Goal: Feedback & Contribution: Contribute content

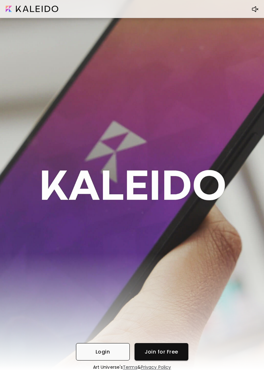
click at [87, 350] on span "Login" at bounding box center [103, 352] width 44 height 7
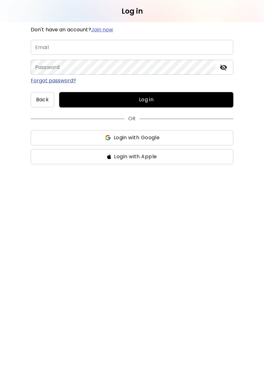
click at [200, 47] on input "email" at bounding box center [132, 47] width 203 height 15
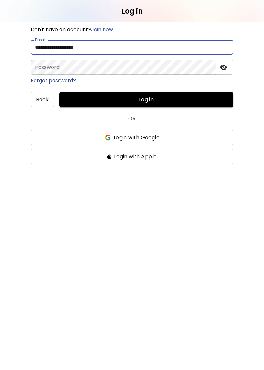
type input "**********"
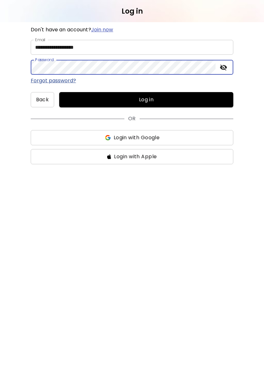
click at [235, 227] on div "**********" at bounding box center [132, 196] width 264 height 348
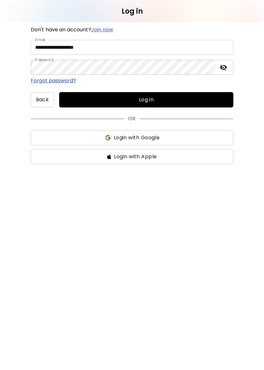
click at [184, 96] on button "Log in" at bounding box center [146, 99] width 174 height 15
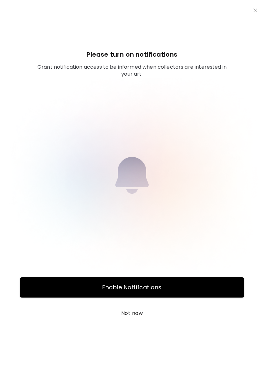
click at [164, 287] on span "Enable Notifications" at bounding box center [132, 288] width 221 height 8
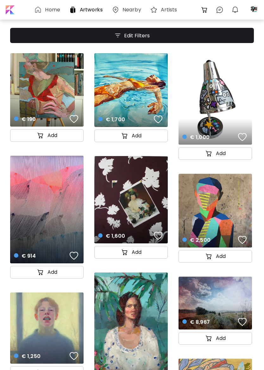
click at [43, 88] on div "€ 190 details" at bounding box center [46, 89] width 73 height 73
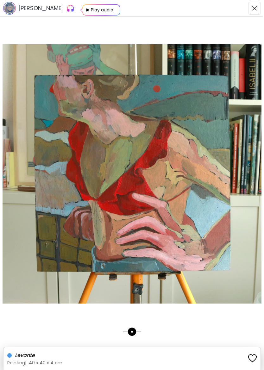
click at [255, 9] on img "button" at bounding box center [254, 8] width 5 height 5
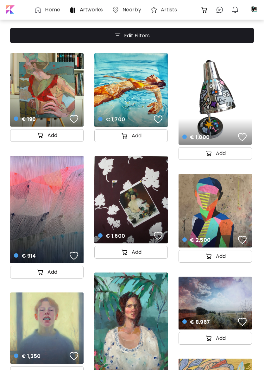
click at [73, 114] on button "button" at bounding box center [74, 119] width 12 height 13
click at [158, 117] on div "button" at bounding box center [158, 120] width 9 height 10
click at [242, 132] on div "button" at bounding box center [242, 137] width 9 height 10
click at [70, 258] on div "button" at bounding box center [74, 256] width 9 height 10
click at [160, 234] on div "button" at bounding box center [158, 236] width 9 height 10
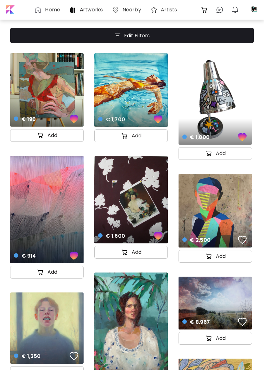
click at [247, 238] on button "button" at bounding box center [243, 240] width 12 height 13
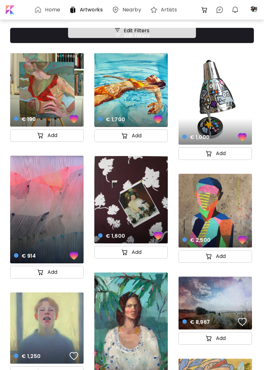
scroll to position [107, 0]
click at [70, 352] on span "button" at bounding box center [74, 357] width 9 height 10
click at [246, 316] on button "button" at bounding box center [243, 322] width 12 height 13
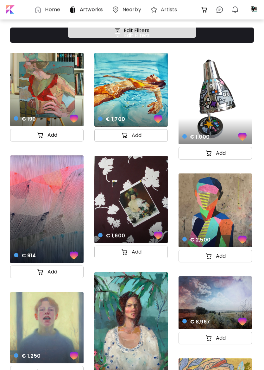
scroll to position [194, 0]
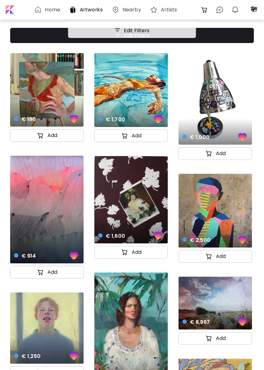
scroll to position [279, 0]
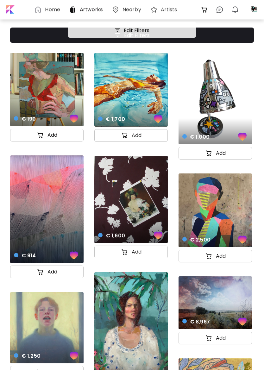
scroll to position [562, 0]
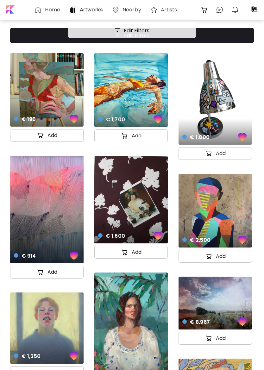
scroll to position [727, 0]
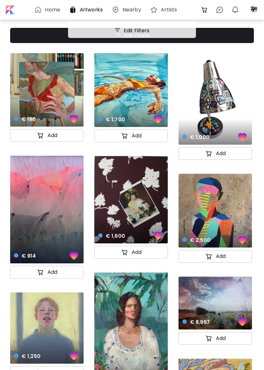
scroll to position [815, 0]
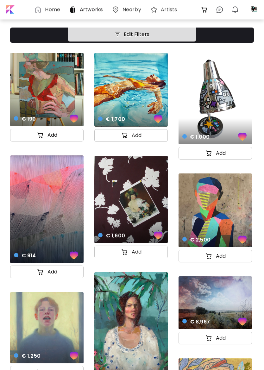
scroll to position [939, 0]
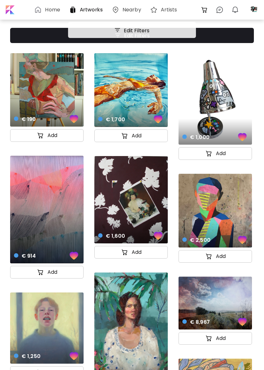
scroll to position [1031, 0]
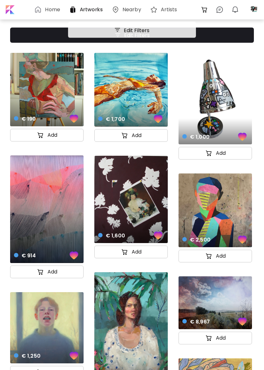
scroll to position [1155, 0]
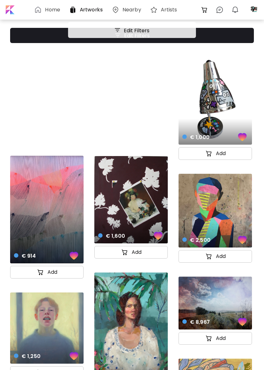
scroll to position [1272, 0]
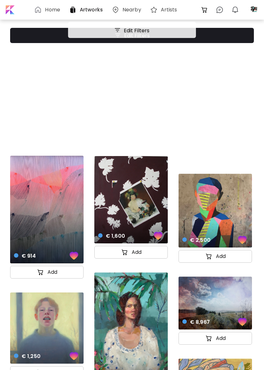
scroll to position [1354, 0]
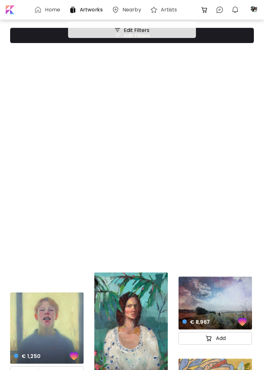
scroll to position [1444, 0]
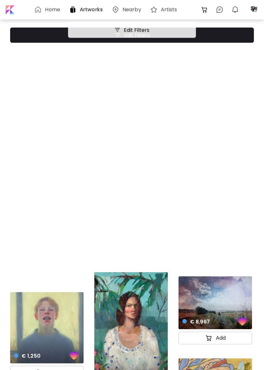
scroll to position [1526, 0]
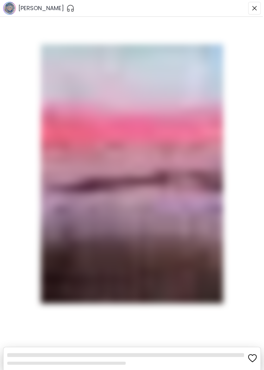
click at [72, 285] on img at bounding box center [132, 173] width 264 height 259
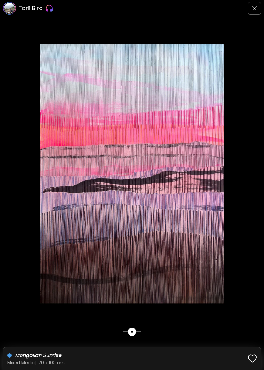
click at [254, 9] on img "button" at bounding box center [254, 8] width 5 height 5
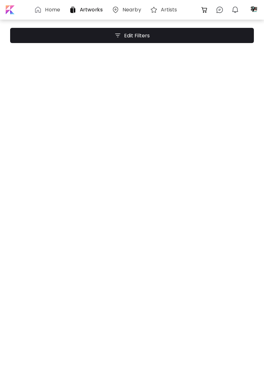
scroll to position [1929, 0]
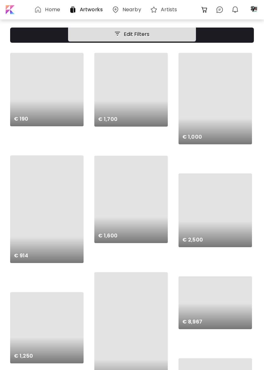
scroll to position [0, 0]
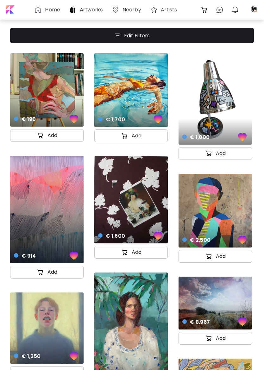
click at [52, 10] on h6 "Home" at bounding box center [52, 9] width 15 height 5
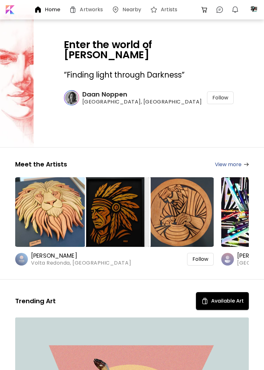
scroll to position [186, 0]
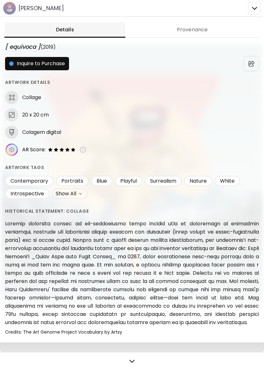
click at [256, 10] on div at bounding box center [132, 185] width 264 height 370
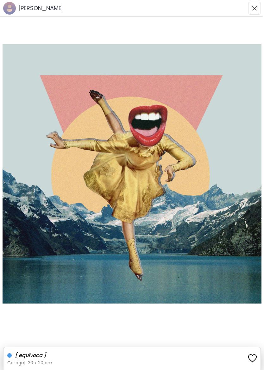
click at [252, 7] on img "button" at bounding box center [254, 8] width 5 height 5
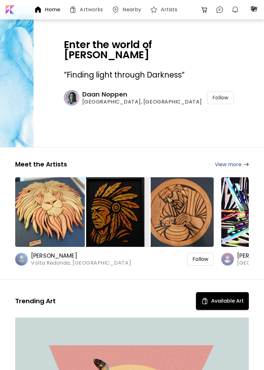
scroll to position [539, 0]
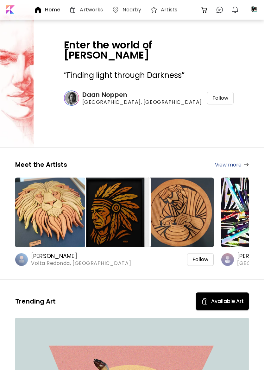
scroll to position [0, 0]
click at [91, 12] on h6 "Artworks" at bounding box center [91, 9] width 23 height 5
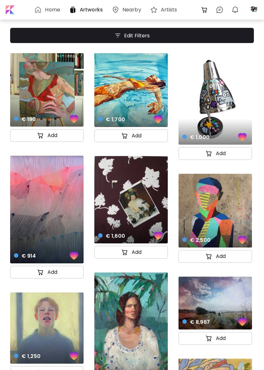
click at [54, 10] on h6 "Home" at bounding box center [52, 9] width 15 height 5
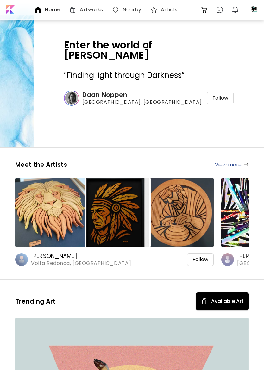
click at [10, 10] on div at bounding box center [9, 9] width 13 height 13
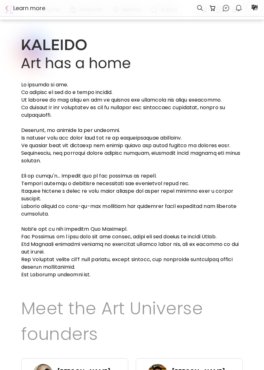
scroll to position [127, 0]
click at [79, 368] on p "[PERSON_NAME]" at bounding box center [84, 372] width 54 height 8
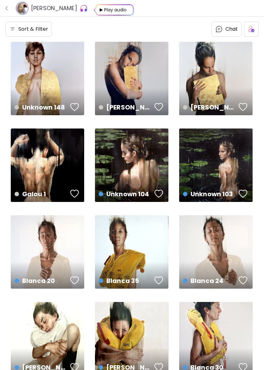
click at [105, 12] on div "Play audio" at bounding box center [116, 9] width 24 height 11
click at [252, 30] on img at bounding box center [251, 29] width 6 height 6
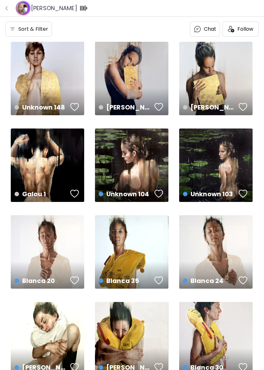
click at [249, 29] on span "Follow" at bounding box center [246, 29] width 16 height 6
click at [45, 13] on div "[PERSON_NAME]" at bounding box center [47, 8] width 64 height 15
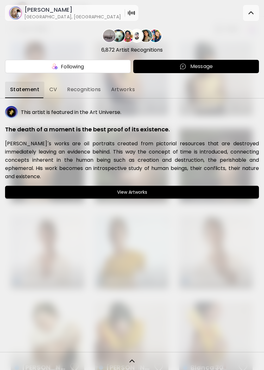
click at [211, 188] on span "View Artworks" at bounding box center [131, 192] width 241 height 8
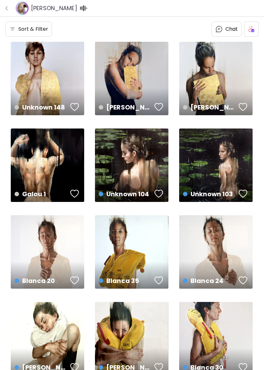
click at [23, 11] on use at bounding box center [22, 8] width 12 height 12
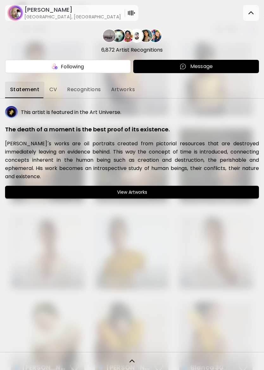
click at [79, 92] on span "Recognitions" at bounding box center [84, 90] width 34 height 6
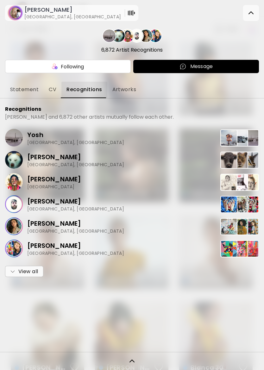
click at [124, 89] on span "Artworks" at bounding box center [124, 90] width 24 height 6
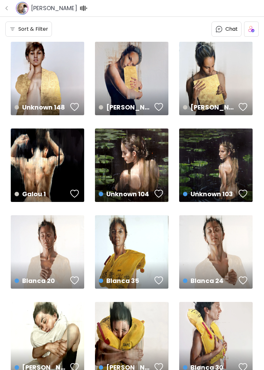
click at [9, 10] on img "button" at bounding box center [6, 8] width 5 height 5
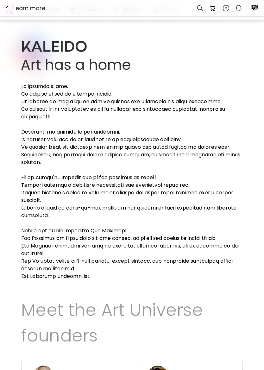
scroll to position [127, 0]
click at [9, 8] on img "button" at bounding box center [6, 8] width 5 height 5
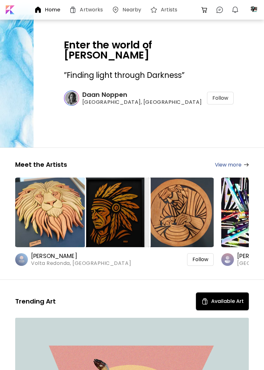
click at [261, 8] on div at bounding box center [254, 10] width 16 height 16
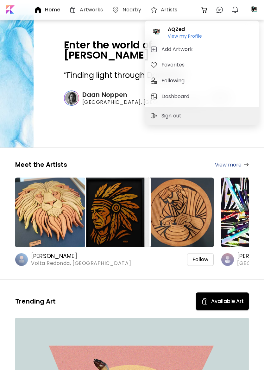
click at [194, 51] on span "Add Artwork" at bounding box center [202, 50] width 104 height 8
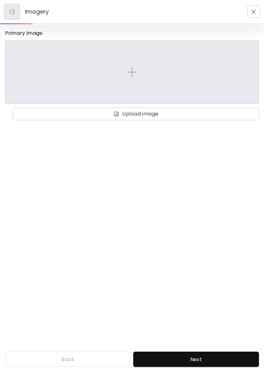
click at [206, 116] on span "Upload image" at bounding box center [136, 114] width 236 height 8
click at [0, 0] on input "Upload image" at bounding box center [0, 0] width 0 height 0
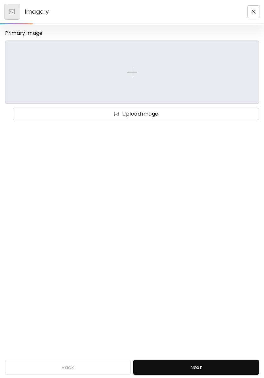
click at [167, 114] on span "Upload image" at bounding box center [136, 114] width 236 height 8
click at [0, 0] on input "Upload image" at bounding box center [0, 0] width 0 height 0
click at [174, 112] on span "Upload image" at bounding box center [136, 114] width 236 height 8
click at [0, 0] on input "Upload image" at bounding box center [0, 0] width 0 height 0
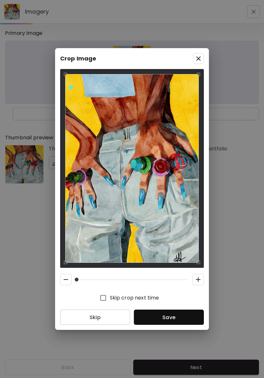
click at [188, 319] on span "Save" at bounding box center [169, 317] width 60 height 7
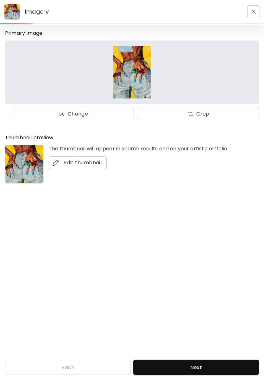
click at [220, 360] on button "Next" at bounding box center [196, 367] width 126 height 15
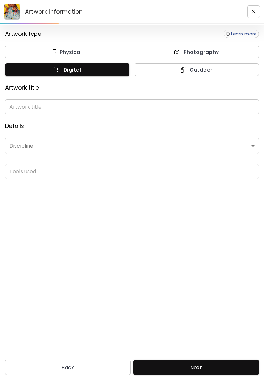
click at [140, 106] on input "text" at bounding box center [132, 106] width 254 height 15
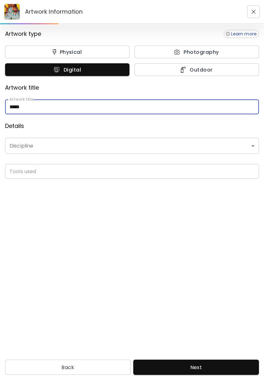
type input "*****"
click at [181, 227] on div "Artwork type Learn more Physical Photography Digital Outdoor Artwork title Artw…" at bounding box center [132, 190] width 264 height 331
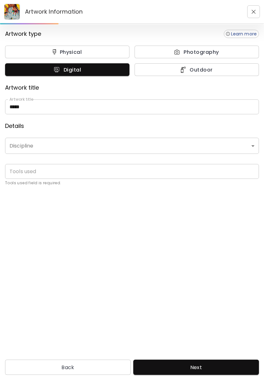
click at [22, 144] on body "Artwork Information Artwork type Learn more Physical Photography Digital Outdoo…" at bounding box center [132, 189] width 264 height 378
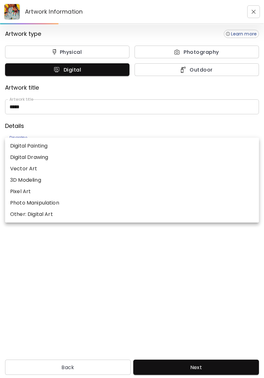
click at [19, 145] on p "Digital Painting" at bounding box center [28, 146] width 37 height 8
type input "**********"
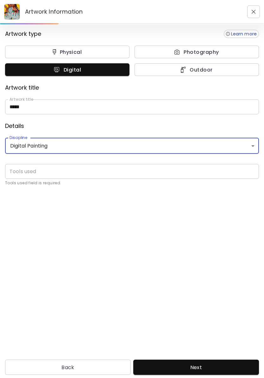
click at [146, 172] on input "text" at bounding box center [132, 171] width 254 height 15
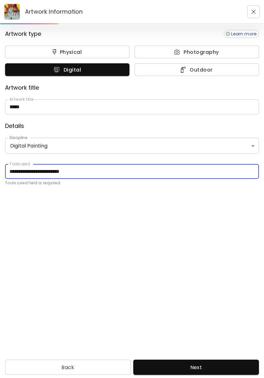
type input "**********"
click at [54, 240] on div "**********" at bounding box center [132, 190] width 264 height 331
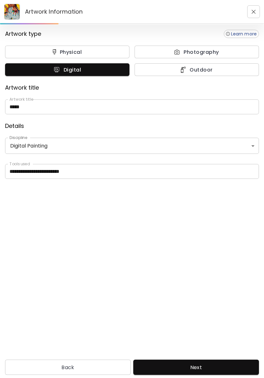
click at [220, 364] on span "Next" at bounding box center [196, 367] width 116 height 7
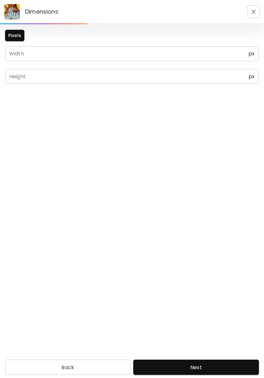
click at [226, 54] on input "text" at bounding box center [127, 53] width 244 height 15
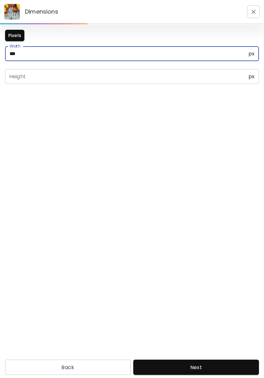
type input "*****"
click at [37, 71] on input "text" at bounding box center [127, 76] width 244 height 15
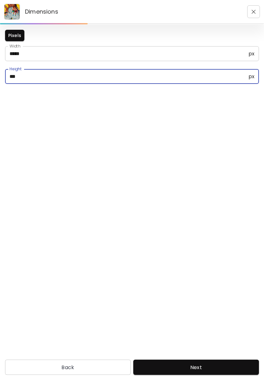
type input "*****"
click at [46, 186] on div "Pixels Width ***** px Width Height ***** px Height" at bounding box center [132, 190] width 264 height 331
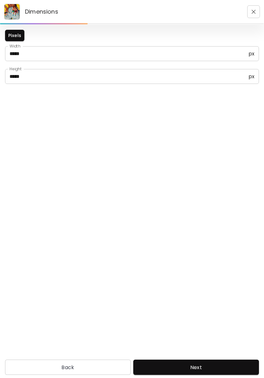
click at [225, 364] on span "Next" at bounding box center [196, 367] width 116 height 7
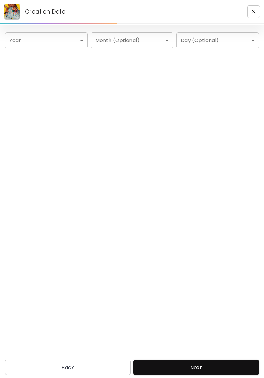
click at [67, 43] on body "Creation Date Year ​ Year Month (Optional) ​ Month (Optional) Day (Optional) ​ …" at bounding box center [132, 189] width 264 height 378
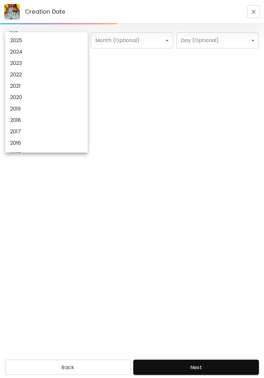
click at [49, 40] on li "2025" at bounding box center [46, 40] width 83 height 11
type input "****"
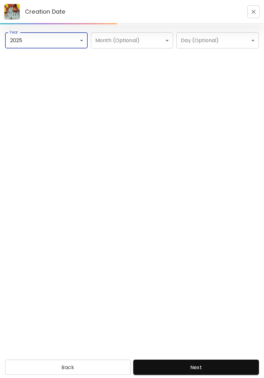
click at [76, 40] on body "Creation Date Year 2025 **** Year Month (Optional) ​ Month (Optional) Day (Opti…" at bounding box center [132, 189] width 264 height 378
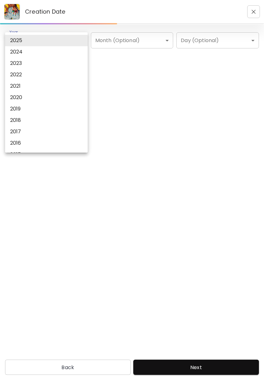
click at [148, 93] on div at bounding box center [132, 189] width 264 height 378
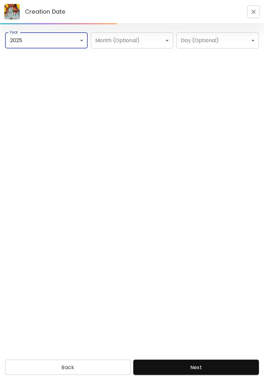
click at [157, 40] on body "Creation Date Year 2025 **** Year Month (Optional) ​ Month (Optional) Day (Opti…" at bounding box center [132, 189] width 264 height 378
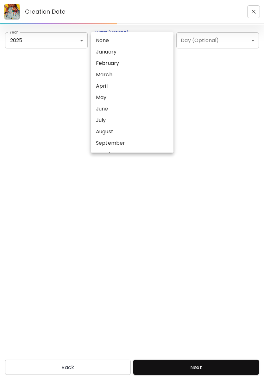
click at [117, 76] on li "March" at bounding box center [132, 74] width 83 height 11
type input "*****"
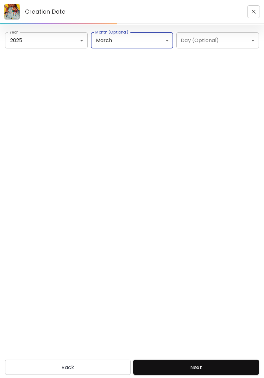
click at [215, 38] on body "Creation Date Year 2025 **** Year Month (Optional) March ***** Month (Optional)…" at bounding box center [132, 189] width 264 height 378
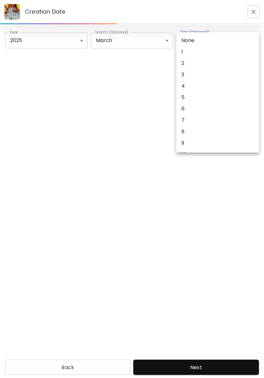
click at [144, 180] on div at bounding box center [132, 189] width 264 height 378
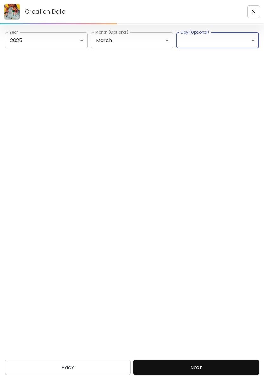
click at [215, 364] on span "Next" at bounding box center [196, 367] width 116 height 7
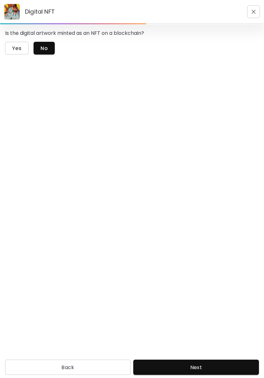
click at [42, 49] on span "No" at bounding box center [44, 48] width 7 height 7
click at [219, 364] on span "Next" at bounding box center [196, 367] width 116 height 7
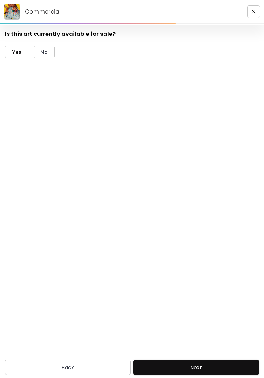
click at [16, 55] on span "Yes" at bounding box center [17, 52] width 10 height 7
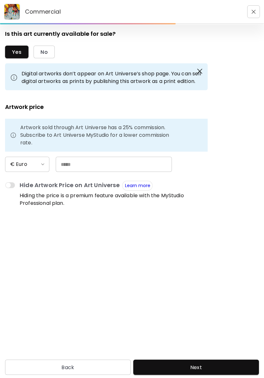
click at [66, 166] on input "text" at bounding box center [114, 164] width 116 height 15
type input "*"
type input "***"
click at [196, 249] on form "Is this art currently available for sale? Yes No Digital artworks don’t appear …" at bounding box center [132, 190] width 254 height 321
click at [196, 364] on span "Next" at bounding box center [196, 367] width 116 height 7
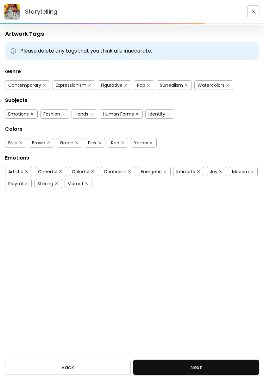
click at [75, 364] on span "Back" at bounding box center [68, 367] width 116 height 7
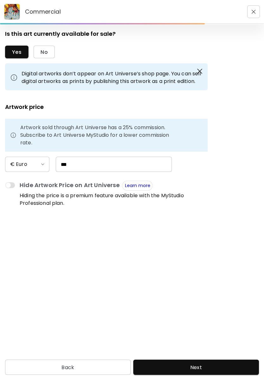
click at [188, 364] on span "Next" at bounding box center [196, 367] width 116 height 7
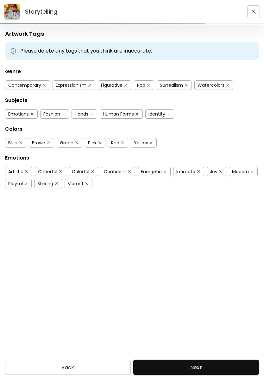
click at [34, 83] on div "Contemporary" at bounding box center [24, 85] width 33 height 6
click at [115, 85] on div "Figurative" at bounding box center [112, 85] width 22 height 6
click at [216, 86] on div "Watercolors" at bounding box center [211, 85] width 27 height 6
click at [148, 87] on button "button" at bounding box center [148, 85] width 5 height 5
click at [144, 88] on div "Pop" at bounding box center [141, 85] width 8 height 6
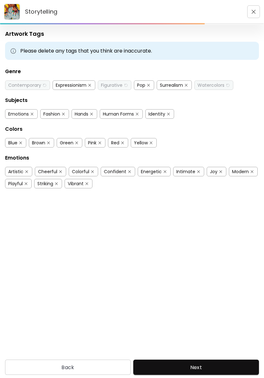
click at [38, 85] on div "Contemporary" at bounding box center [24, 85] width 33 height 6
click at [118, 87] on div "Figurative" at bounding box center [112, 85] width 22 height 6
click at [141, 87] on div "Pop" at bounding box center [141, 85] width 8 height 6
click at [169, 87] on div "Surrealism" at bounding box center [171, 85] width 23 height 6
click at [171, 87] on div "Surrealism" at bounding box center [171, 85] width 23 height 6
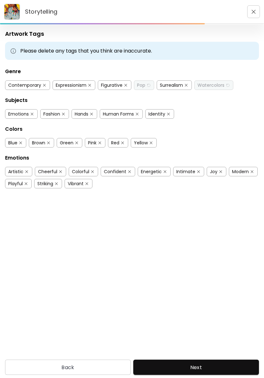
click at [225, 86] on div "Watercolors" at bounding box center [211, 85] width 27 height 6
click at [145, 85] on div "Pop" at bounding box center [141, 85] width 8 height 6
click at [148, 86] on img "button" at bounding box center [148, 85] width 3 height 3
click at [180, 84] on div "Surrealism" at bounding box center [171, 85] width 23 height 6
click at [200, 364] on button "Next" at bounding box center [196, 367] width 126 height 15
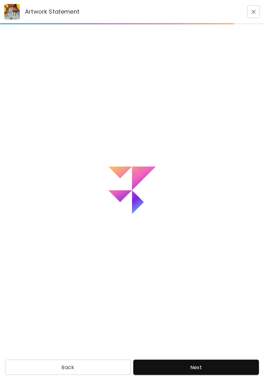
type textarea "**********"
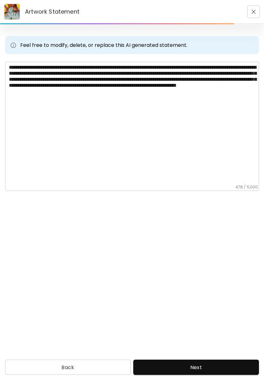
click at [216, 360] on button "Next" at bounding box center [196, 367] width 126 height 15
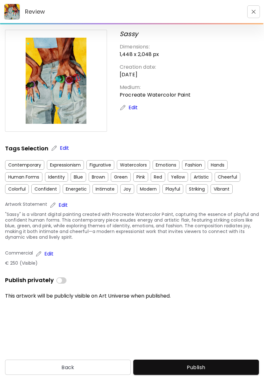
click at [199, 364] on span "Publish" at bounding box center [196, 367] width 116 height 7
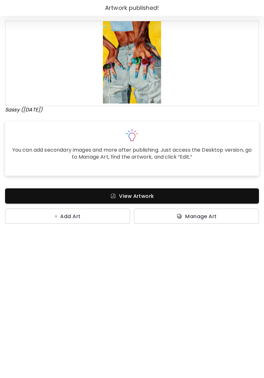
click at [169, 146] on div "You can add secondary images and more after publishing. Just access the Desktop…" at bounding box center [132, 148] width 254 height 54
click at [181, 195] on span "View Artwork" at bounding box center [132, 196] width 244 height 7
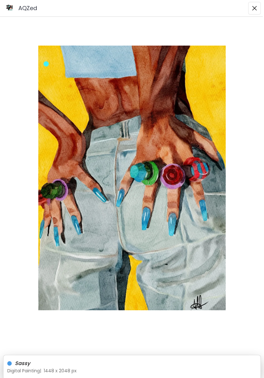
click at [254, 9] on img "button" at bounding box center [254, 8] width 5 height 5
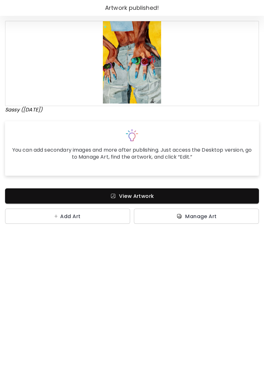
click at [173, 195] on span "View Artwork" at bounding box center [132, 196] width 244 height 7
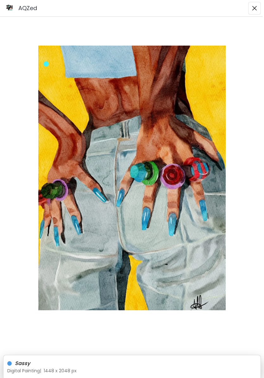
click at [251, 6] on button "button" at bounding box center [254, 8] width 13 height 13
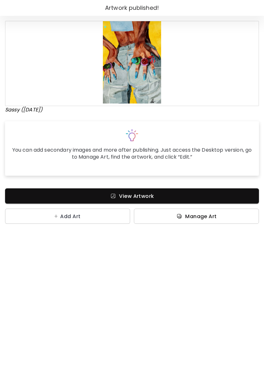
click at [225, 214] on span "Manage Art" at bounding box center [196, 216] width 115 height 7
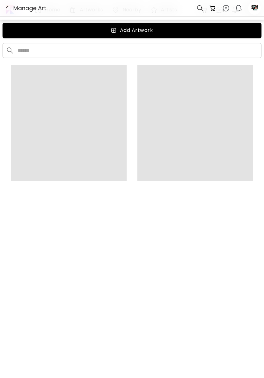
click at [176, 27] on span "Add Artwork" at bounding box center [132, 31] width 249 height 8
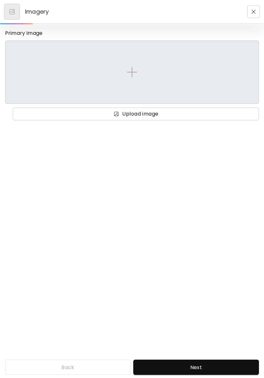
click at [174, 113] on span "Upload image" at bounding box center [136, 114] width 236 height 8
click at [0, 0] on input "Upload image" at bounding box center [0, 0] width 0 height 0
click at [163, 72] on div at bounding box center [131, 72] width 243 height 53
click at [0, 0] on input "file" at bounding box center [0, 0] width 0 height 0
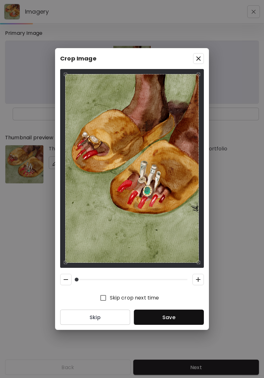
click at [188, 316] on span "Save" at bounding box center [169, 317] width 60 height 7
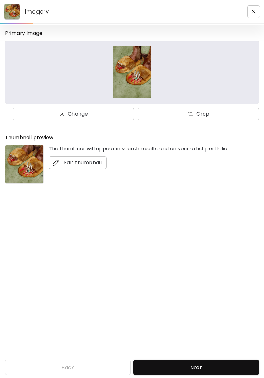
click at [214, 364] on span "Next" at bounding box center [196, 367] width 116 height 7
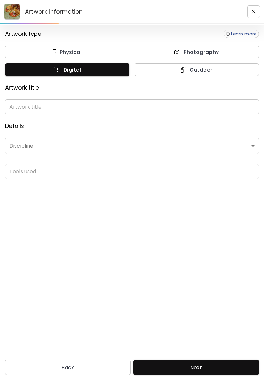
click at [151, 107] on input "text" at bounding box center [132, 106] width 254 height 15
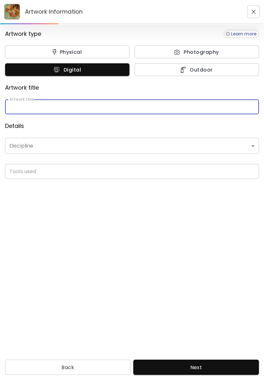
click at [253, 10] on img "button" at bounding box center [254, 12] width 4 height 4
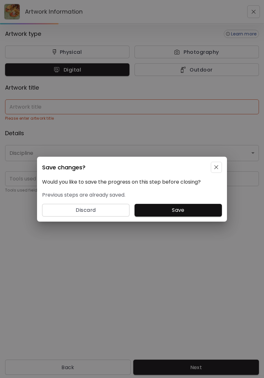
click at [188, 209] on span "Save" at bounding box center [178, 211] width 77 height 8
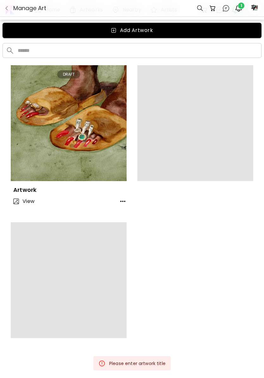
click at [124, 198] on icon "button" at bounding box center [123, 202] width 8 height 8
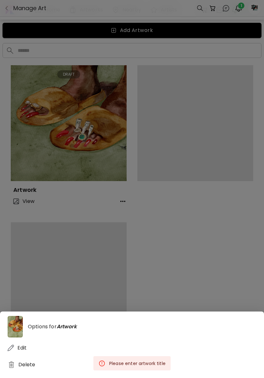
click at [33, 366] on div "Delete" at bounding box center [132, 365] width 249 height 12
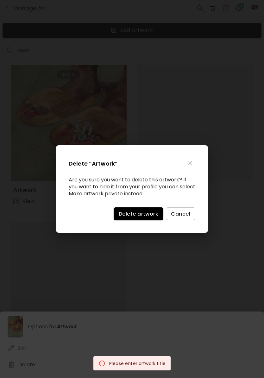
click at [148, 212] on span "Delete artwork" at bounding box center [139, 214] width 40 height 7
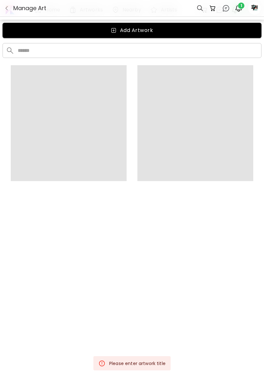
click at [191, 30] on span "Add Artwork" at bounding box center [132, 31] width 249 height 8
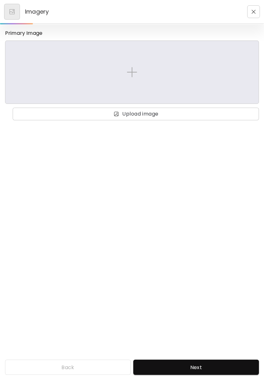
click at [181, 75] on div at bounding box center [131, 72] width 243 height 53
click at [0, 0] on input "file" at bounding box center [0, 0] width 0 height 0
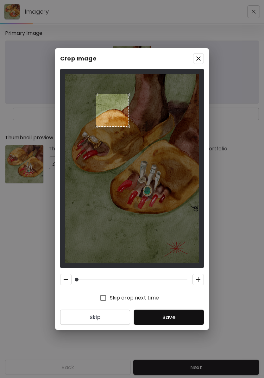
click at [105, 319] on span "Skip" at bounding box center [95, 317] width 60 height 7
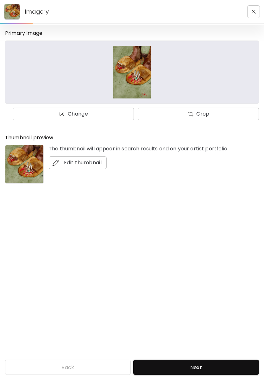
click at [213, 360] on button "Next" at bounding box center [196, 367] width 126 height 15
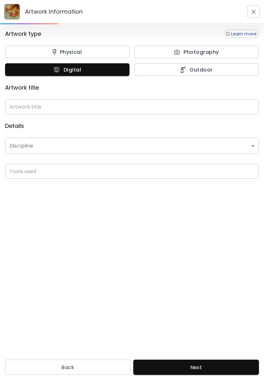
click at [107, 103] on input "text" at bounding box center [132, 106] width 254 height 15
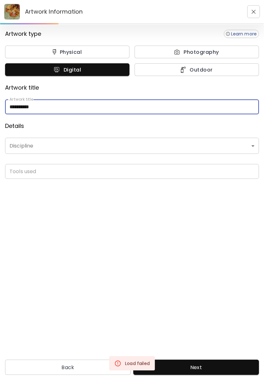
type input "**********"
click at [170, 230] on div "**********" at bounding box center [132, 190] width 264 height 331
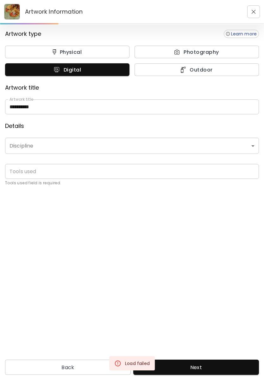
click at [111, 149] on body "**********" at bounding box center [132, 189] width 264 height 378
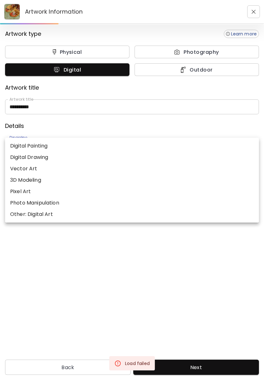
click at [55, 145] on li "Digital Painting" at bounding box center [132, 145] width 254 height 11
type input "**********"
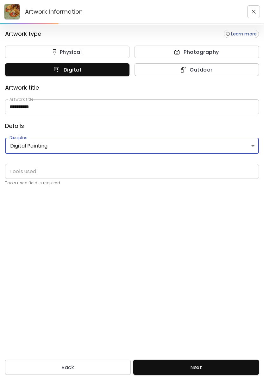
click at [151, 171] on input "text" at bounding box center [132, 171] width 254 height 15
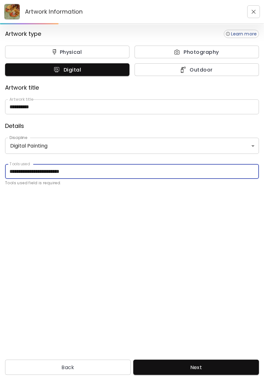
type input "**********"
click at [179, 239] on div "**********" at bounding box center [132, 190] width 264 height 331
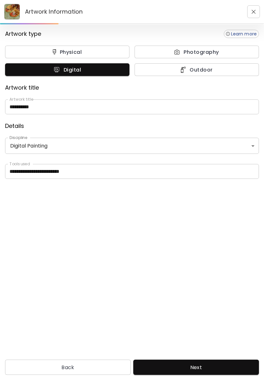
click at [68, 172] on input "**********" at bounding box center [132, 171] width 254 height 15
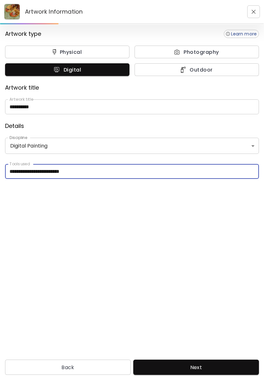
click at [133, 169] on input "**********" at bounding box center [132, 171] width 254 height 15
click at [188, 236] on div "**********" at bounding box center [132, 190] width 264 height 331
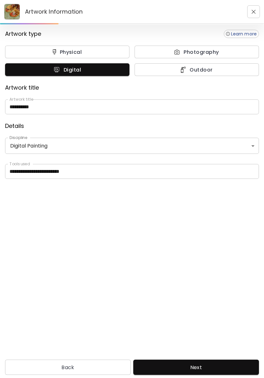
click at [221, 364] on span "Next" at bounding box center [196, 367] width 116 height 7
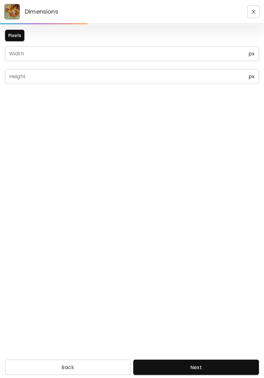
click at [190, 50] on input "text" at bounding box center [127, 53] width 244 height 15
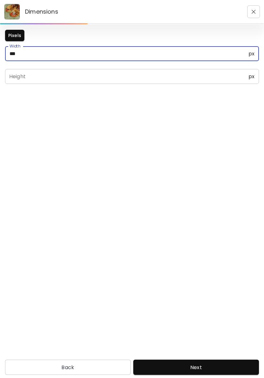
type input "*****"
click at [138, 75] on input "text" at bounding box center [127, 76] width 244 height 15
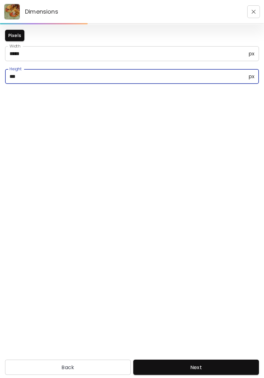
type input "*****"
click at [144, 221] on div "Pixels Width ***** px Width Height ***** px Height" at bounding box center [132, 190] width 264 height 331
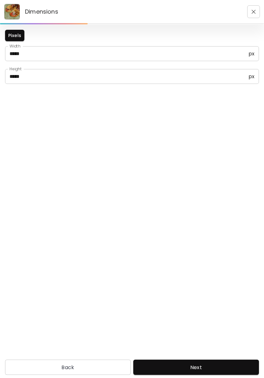
click at [218, 360] on button "Next" at bounding box center [196, 367] width 126 height 15
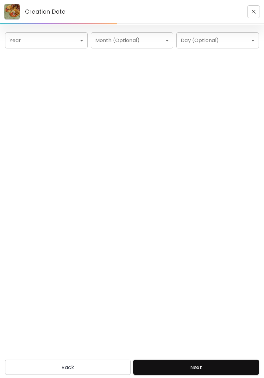
click at [67, 45] on body "Creation Date Year ​ Year Month (Optional) ​ Month (Optional) Day (Optional) ​ …" at bounding box center [132, 189] width 264 height 378
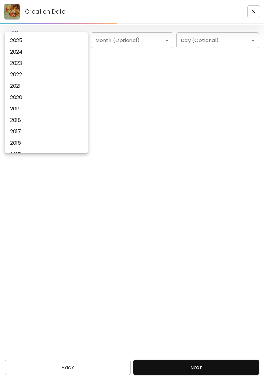
click at [52, 41] on li "2025" at bounding box center [46, 40] width 83 height 11
type input "****"
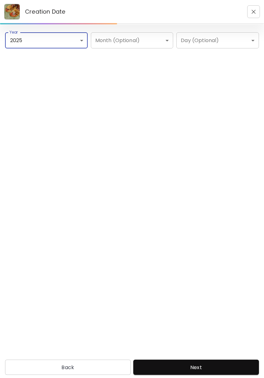
click at [140, 44] on body "Creation Date Year [DATE] **** Year Month (Optional) ​ Month (Optional) Day (Op…" at bounding box center [132, 189] width 264 height 378
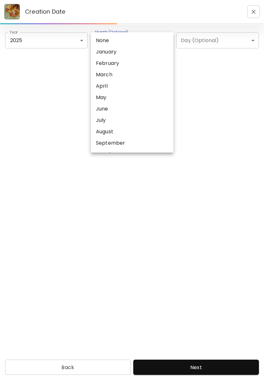
click at [133, 66] on li "February" at bounding box center [132, 63] width 83 height 11
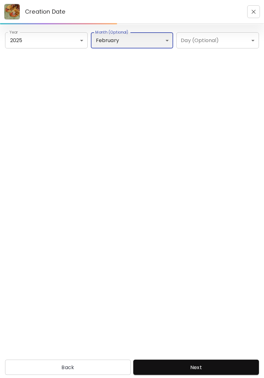
type input "********"
click at [227, 364] on span "Next" at bounding box center [196, 367] width 116 height 7
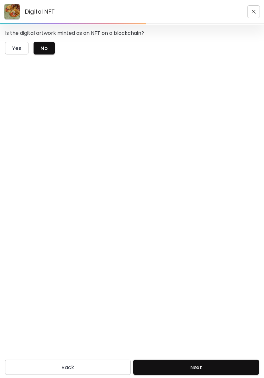
click at [48, 46] on button "No" at bounding box center [44, 48] width 21 height 13
click at [215, 364] on span "Next" at bounding box center [196, 367] width 116 height 7
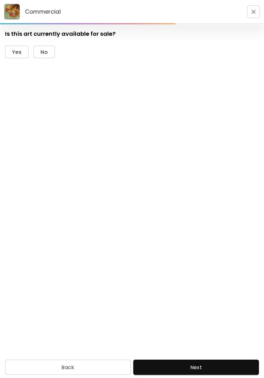
click at [16, 53] on span "Yes" at bounding box center [17, 52] width 10 height 7
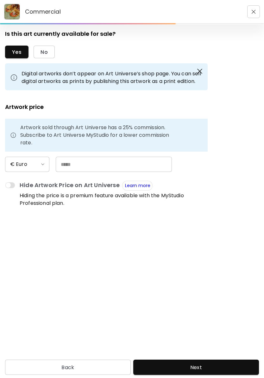
click at [82, 168] on input "text" at bounding box center [114, 164] width 116 height 15
click at [230, 241] on form "Is this art currently available for sale? Yes No Digital artworks don’t appear …" at bounding box center [132, 190] width 254 height 321
click at [141, 157] on input "***" at bounding box center [114, 164] width 116 height 15
click at [154, 157] on input "***" at bounding box center [114, 164] width 116 height 15
click at [172, 164] on input "***" at bounding box center [114, 164] width 116 height 15
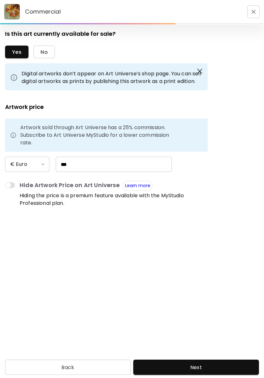
click at [232, 243] on form "Is this art currently available for sale? Yes No Digital artworks don’t appear …" at bounding box center [132, 190] width 254 height 321
click at [150, 157] on input "***" at bounding box center [114, 164] width 116 height 15
click at [172, 159] on input "***" at bounding box center [114, 164] width 116 height 15
click at [172, 166] on input "***" at bounding box center [114, 164] width 116 height 15
click at [172, 165] on input "***" at bounding box center [114, 164] width 116 height 15
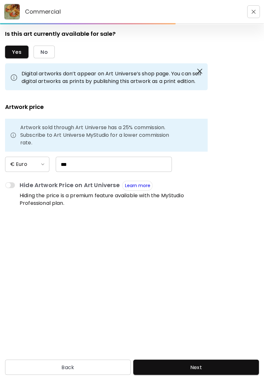
type input "*"
type input "***"
click at [230, 225] on form "Is this art currently available for sale? Yes No Digital artworks don’t appear …" at bounding box center [132, 190] width 254 height 321
click at [224, 364] on span "Next" at bounding box center [196, 367] width 116 height 7
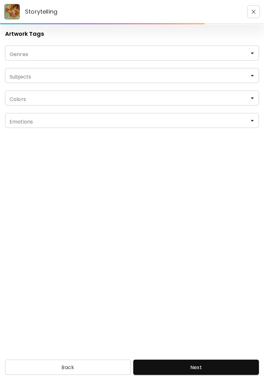
click at [152, 49] on input "Genres" at bounding box center [132, 52] width 244 height 7
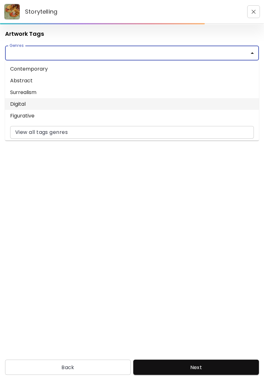
click at [47, 102] on li "Digital" at bounding box center [132, 104] width 254 height 12
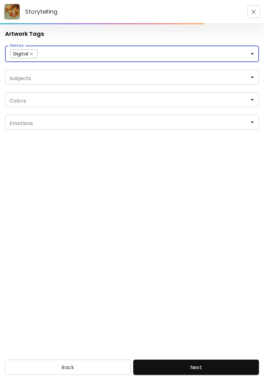
click at [255, 47] on div "Digital Genres" at bounding box center [132, 54] width 254 height 16
click at [239, 56] on input "Genres" at bounding box center [147, 52] width 214 height 7
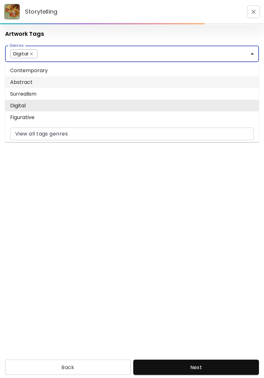
click at [87, 84] on li "Abstract" at bounding box center [132, 82] width 254 height 12
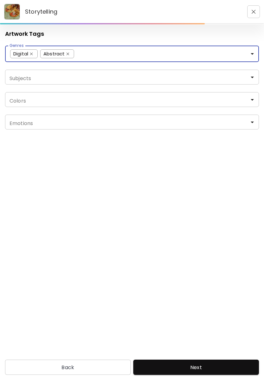
click at [252, 51] on icon "Open" at bounding box center [253, 54] width 8 height 8
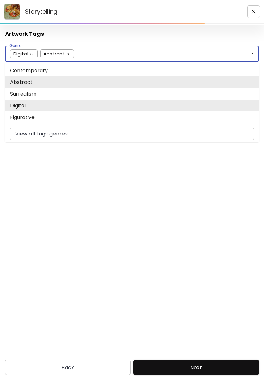
click at [68, 50] on div "Abstract" at bounding box center [57, 53] width 34 height 9
click at [71, 51] on div "Abstract" at bounding box center [57, 53] width 34 height 9
click at [68, 54] on img at bounding box center [68, 54] width 3 height 3
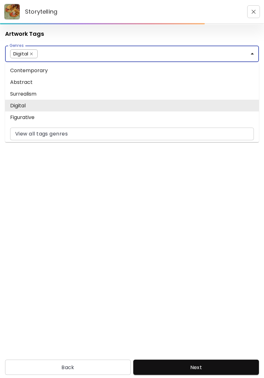
click at [79, 69] on li "Contemporary" at bounding box center [132, 71] width 254 height 12
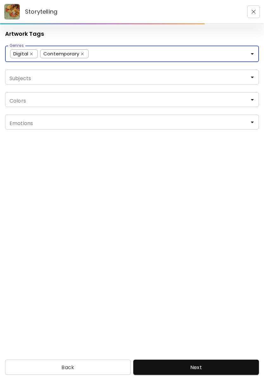
click at [240, 56] on input "Genres" at bounding box center [172, 52] width 163 height 7
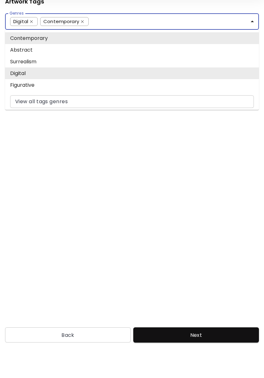
click at [70, 111] on li "Figurative" at bounding box center [132, 117] width 254 height 12
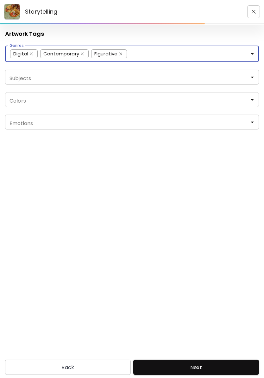
click at [147, 78] on input "Subjects" at bounding box center [132, 76] width 244 height 7
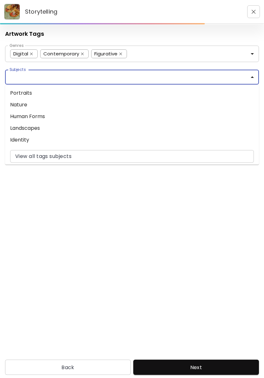
click at [43, 118] on li "Human Forms" at bounding box center [132, 117] width 254 height 12
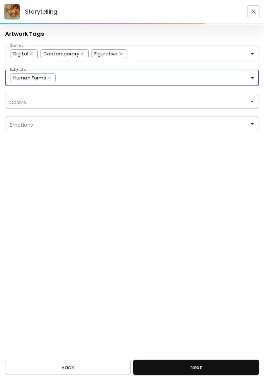
click at [245, 77] on input "Subjects" at bounding box center [156, 76] width 196 height 7
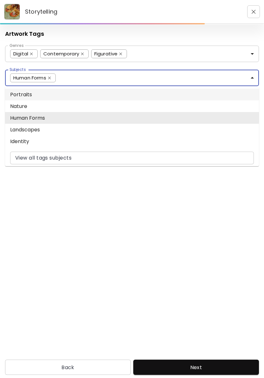
click at [63, 96] on li "Portraits" at bounding box center [132, 95] width 254 height 12
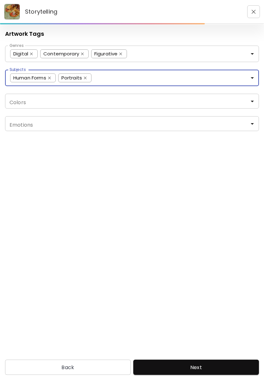
click at [251, 77] on icon "Open" at bounding box center [252, 78] width 3 height 2
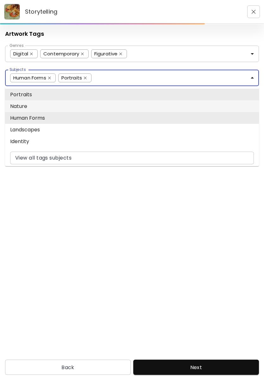
click at [62, 107] on li "Nature" at bounding box center [132, 106] width 254 height 12
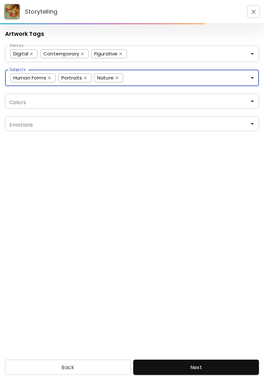
click at [118, 77] on img at bounding box center [117, 78] width 3 height 3
click at [254, 77] on icon "Open" at bounding box center [253, 78] width 8 height 8
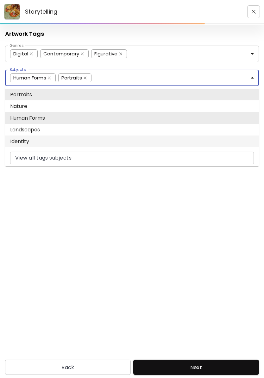
click at [47, 144] on li "Identity" at bounding box center [132, 142] width 254 height 12
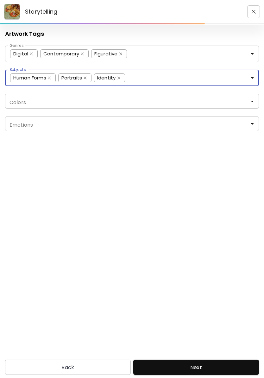
click at [94, 105] on input "Colors" at bounding box center [132, 101] width 244 height 7
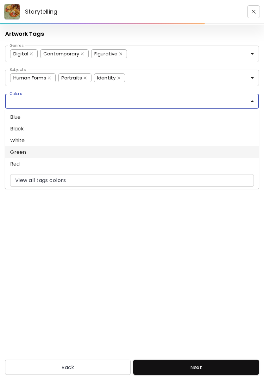
click at [31, 152] on li "Green" at bounding box center [132, 152] width 254 height 12
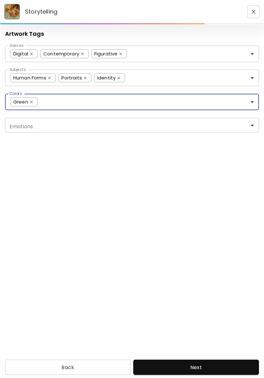
click at [253, 98] on icon "Open" at bounding box center [253, 102] width 8 height 8
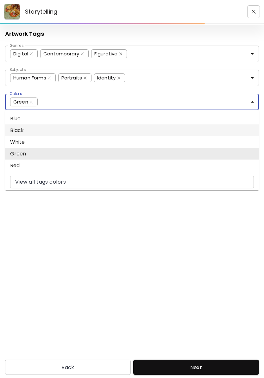
click at [43, 133] on li "Black" at bounding box center [132, 130] width 254 height 12
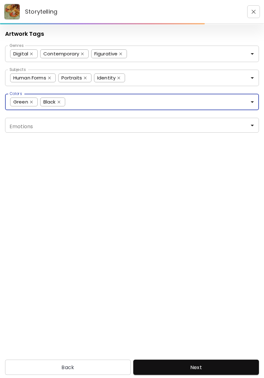
click at [257, 98] on button "Open" at bounding box center [252, 102] width 9 height 9
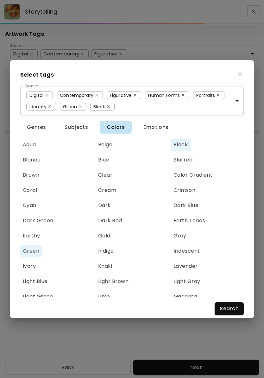
scroll to position [2289, 0]
click at [123, 282] on span "Light Brown" at bounding box center [113, 281] width 30 height 7
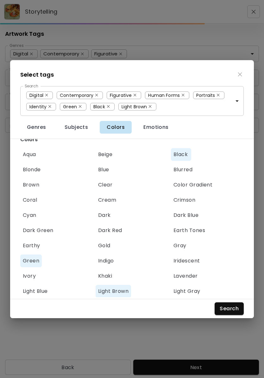
scroll to position [2280, 0]
click at [113, 157] on button "Beige" at bounding box center [106, 154] width 20 height 13
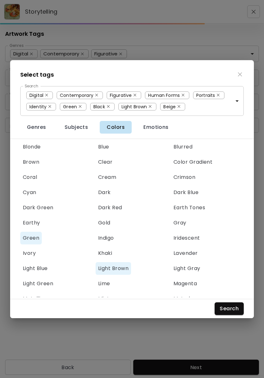
scroll to position [2300, 0]
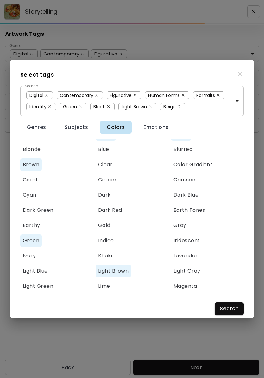
click at [35, 164] on span "Brown" at bounding box center [31, 164] width 16 height 7
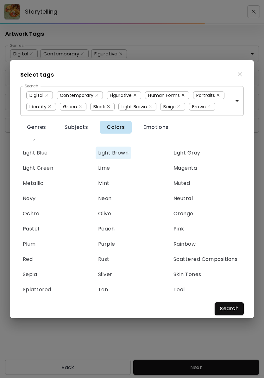
scroll to position [2468, 0]
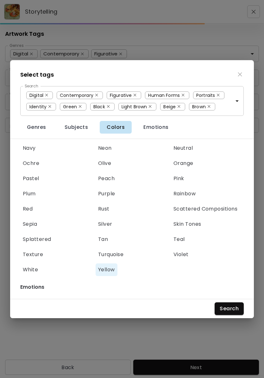
click at [107, 272] on span "Yellow" at bounding box center [106, 269] width 17 height 7
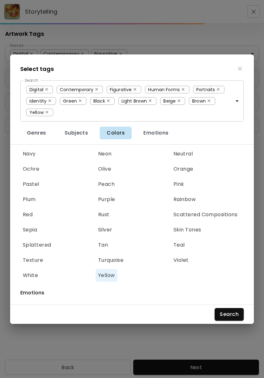
click at [237, 312] on span "Search" at bounding box center [229, 314] width 19 height 7
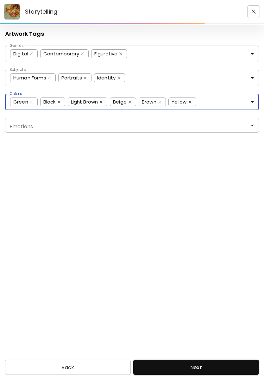
click at [208, 122] on input "Emotions" at bounding box center [132, 125] width 244 height 7
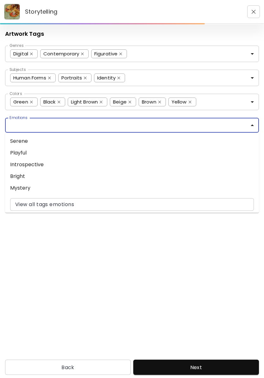
click at [25, 152] on li "Playful" at bounding box center [132, 153] width 254 height 12
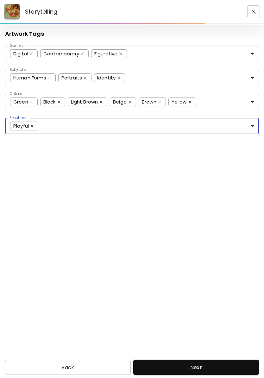
click at [253, 125] on icon "Open" at bounding box center [252, 126] width 3 height 2
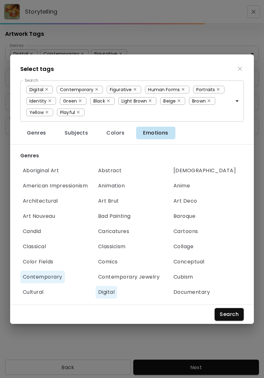
scroll to position [2605, 0]
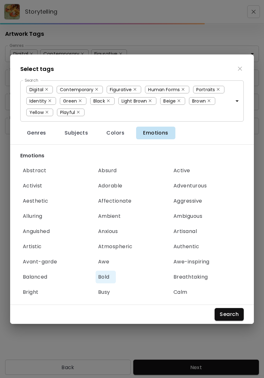
click at [102, 277] on span "Bold" at bounding box center [105, 277] width 15 height 7
click at [196, 247] on span "Authentic" at bounding box center [187, 246] width 26 height 7
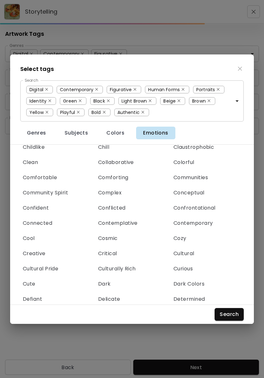
scroll to position [2827, 0]
click at [34, 236] on span "Cool" at bounding box center [30, 238] width 15 height 7
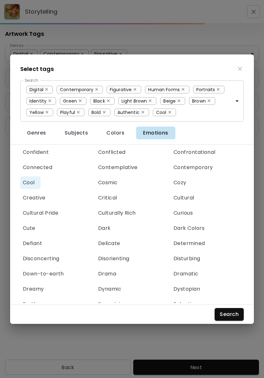
scroll to position [2882, 0]
click at [194, 196] on span "Cultural" at bounding box center [184, 197] width 21 height 7
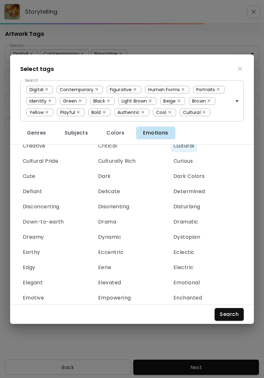
scroll to position [2934, 0]
click at [194, 205] on span "Disturbing" at bounding box center [187, 206] width 27 height 7
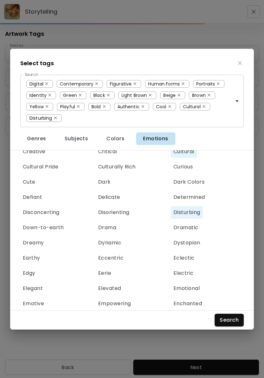
click at [196, 213] on span "Disturbing" at bounding box center [187, 212] width 27 height 7
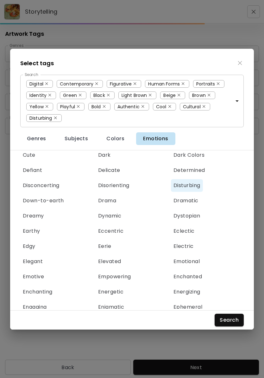
scroll to position [2961, 0]
click at [56, 118] on img at bounding box center [55, 118] width 3 height 3
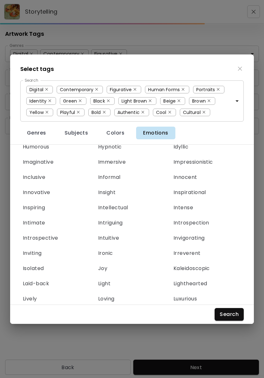
scroll to position [3360, 0]
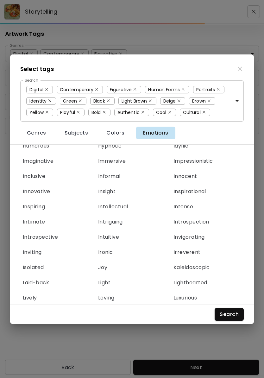
click at [104, 270] on span "Joy" at bounding box center [105, 267] width 15 height 7
click at [37, 205] on span "Inspiring" at bounding box center [34, 206] width 22 height 7
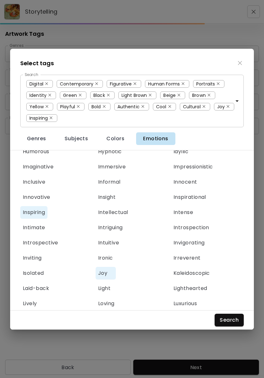
click at [226, 317] on span "Search" at bounding box center [229, 320] width 19 height 7
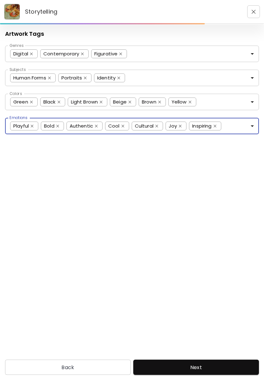
click at [251, 233] on div "Artwork Tags Genres Digital Contemporary Figurative Genres Subjects Human Forms…" at bounding box center [132, 190] width 264 height 331
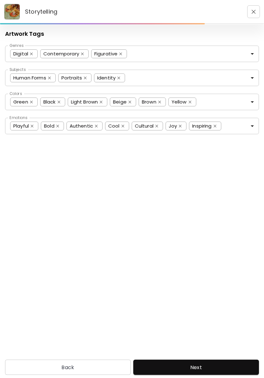
click at [217, 364] on span "Next" at bounding box center [196, 367] width 116 height 7
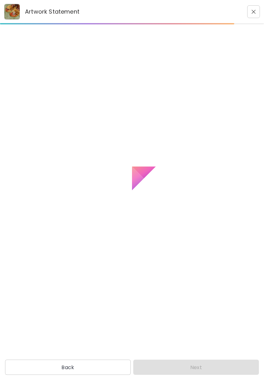
click at [199, 360] on div "Back Next" at bounding box center [132, 367] width 264 height 15
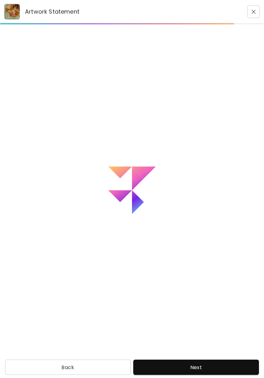
type textarea "**********"
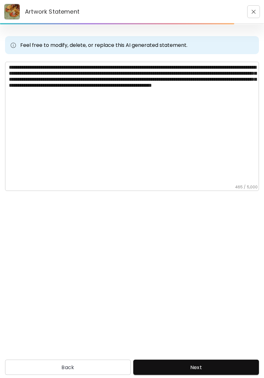
click at [225, 360] on button "Next" at bounding box center [196, 367] width 126 height 15
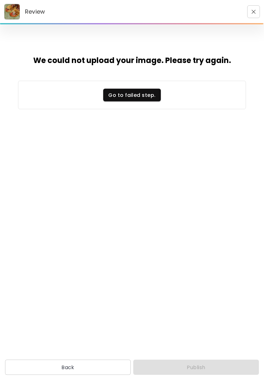
click at [153, 92] on span "Go to failed step." at bounding box center [131, 95] width 47 height 7
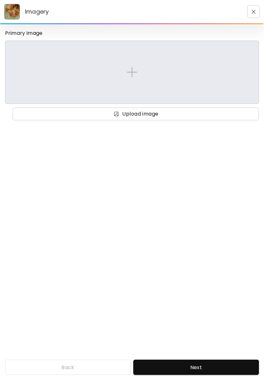
click at [186, 113] on span "Upload image" at bounding box center [136, 114] width 236 height 8
click at [0, 0] on input "Upload image" at bounding box center [0, 0] width 0 height 0
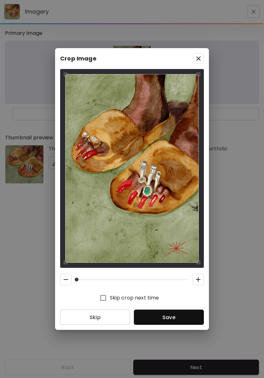
click at [180, 319] on span "Save" at bounding box center [169, 317] width 60 height 7
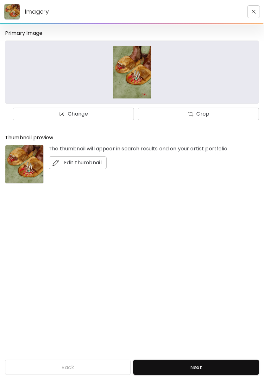
click at [211, 360] on button "Next" at bounding box center [196, 367] width 126 height 15
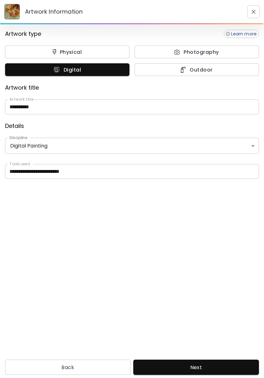
click at [209, 364] on span "Next" at bounding box center [196, 367] width 116 height 7
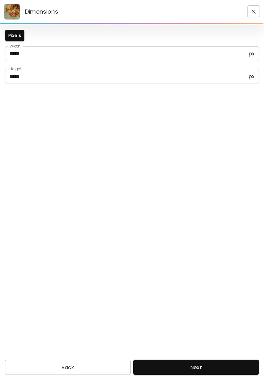
click at [206, 364] on span "Next" at bounding box center [196, 367] width 116 height 7
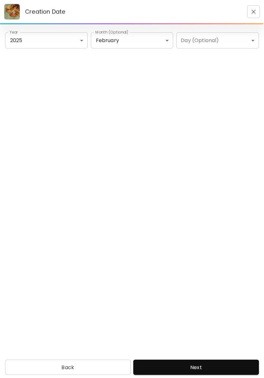
click at [205, 364] on span "Next" at bounding box center [196, 367] width 116 height 7
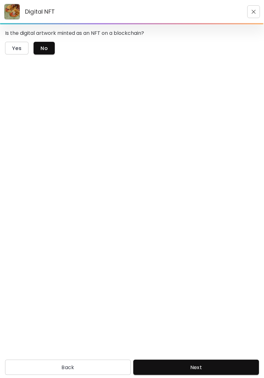
click at [210, 360] on button "Next" at bounding box center [196, 367] width 126 height 15
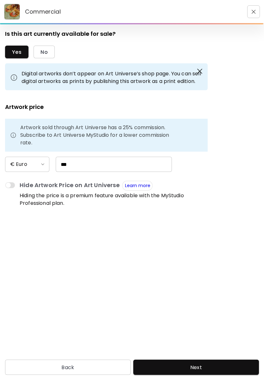
click at [209, 364] on span "Next" at bounding box center [196, 367] width 116 height 7
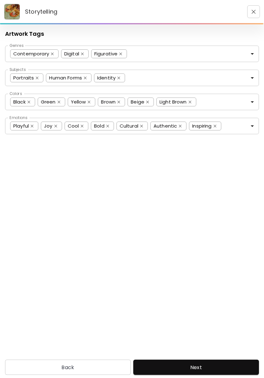
click at [209, 364] on span "Next" at bounding box center [196, 367] width 116 height 7
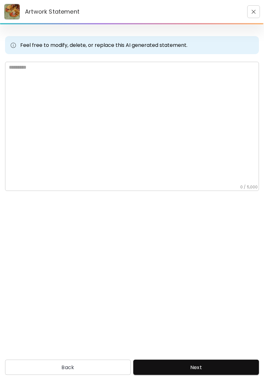
type textarea "**********"
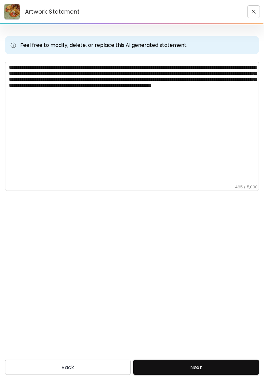
click at [209, 364] on span "Next" at bounding box center [196, 367] width 116 height 7
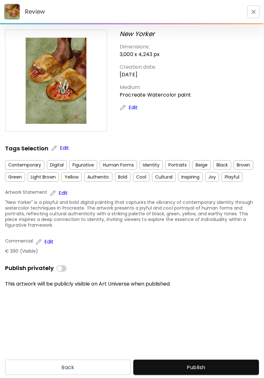
click at [207, 364] on span "Publish" at bounding box center [196, 367] width 116 height 7
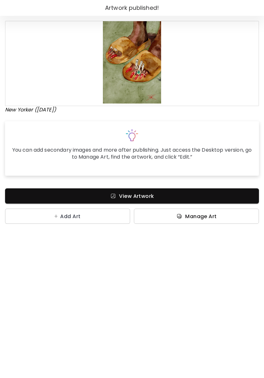
click at [224, 217] on span "Manage Art" at bounding box center [196, 216] width 115 height 7
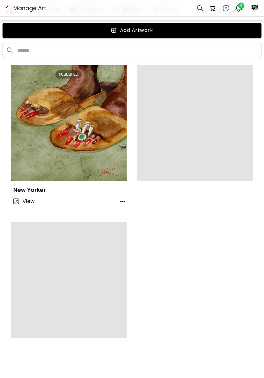
click at [242, 10] on img "button" at bounding box center [239, 8] width 8 height 8
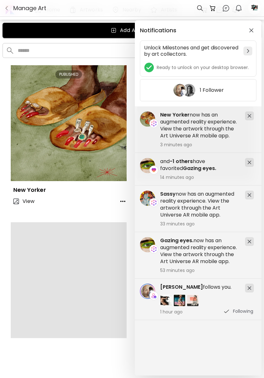
click at [228, 339] on div "and -1 others have favorited Gazing eyes. 14 minutes ago Gazing eyes. now has a…" at bounding box center [198, 240] width 127 height 269
click at [234, 99] on div "1 Follower" at bounding box center [198, 90] width 117 height 22
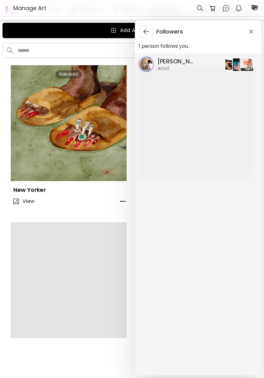
click at [250, 35] on button "button" at bounding box center [251, 32] width 10 height 10
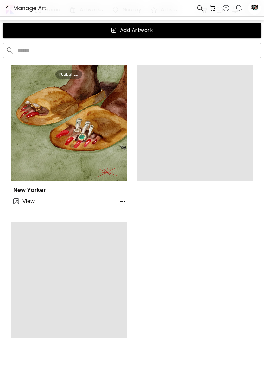
click at [222, 151] on span at bounding box center [195, 123] width 116 height 116
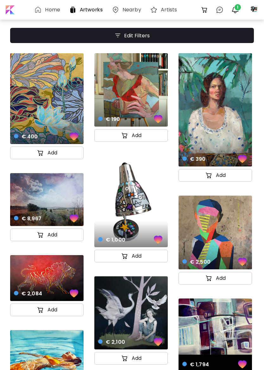
click at [235, 9] on img "button" at bounding box center [236, 10] width 8 height 8
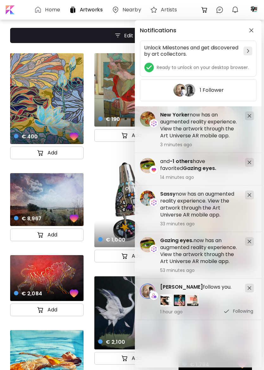
click at [221, 131] on h5 "New Yorker now has an augmented reality experience. View the artwork through th…" at bounding box center [200, 125] width 80 height 28
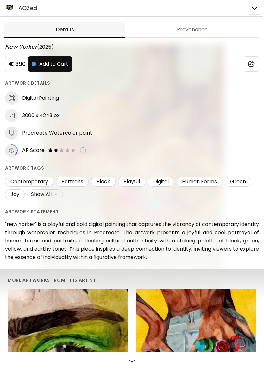
click at [13, 153] on icon at bounding box center [12, 150] width 12 height 12
click at [67, 151] on img at bounding box center [68, 151] width 6 height 6
click at [11, 151] on icon at bounding box center [12, 150] width 12 height 12
click at [11, 150] on icon at bounding box center [12, 150] width 12 height 12
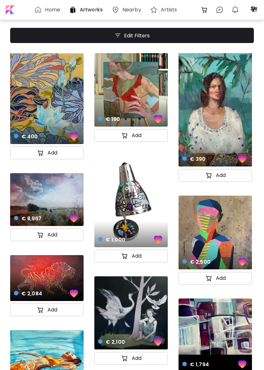
click at [42, 6] on img at bounding box center [38, 10] width 8 height 8
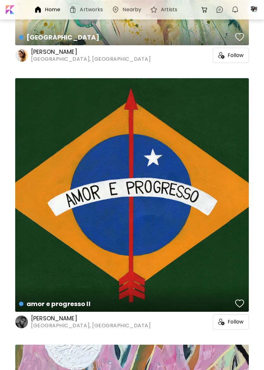
scroll to position [507, 0]
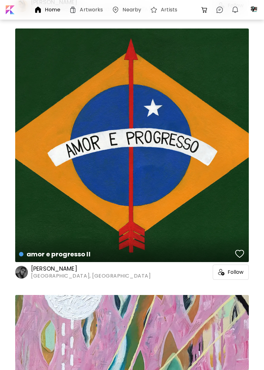
click at [234, 272] on span "Follow" at bounding box center [236, 272] width 16 height 6
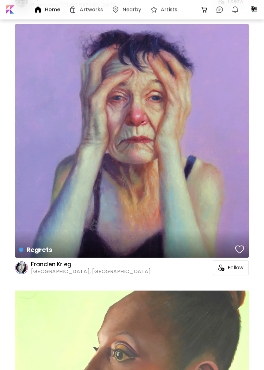
scroll to position [9361, 0]
click at [43, 266] on h6 "Francien Krieg" at bounding box center [91, 265] width 120 height 8
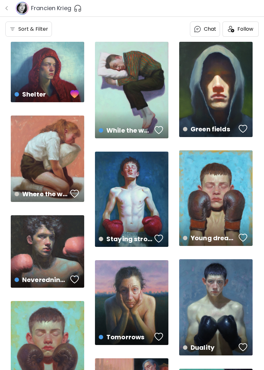
click at [8, 9] on img "button" at bounding box center [6, 8] width 5 height 5
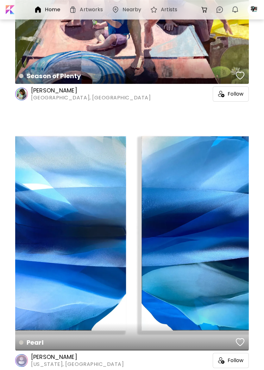
scroll to position [15136, 0]
